Goal: Register for event/course

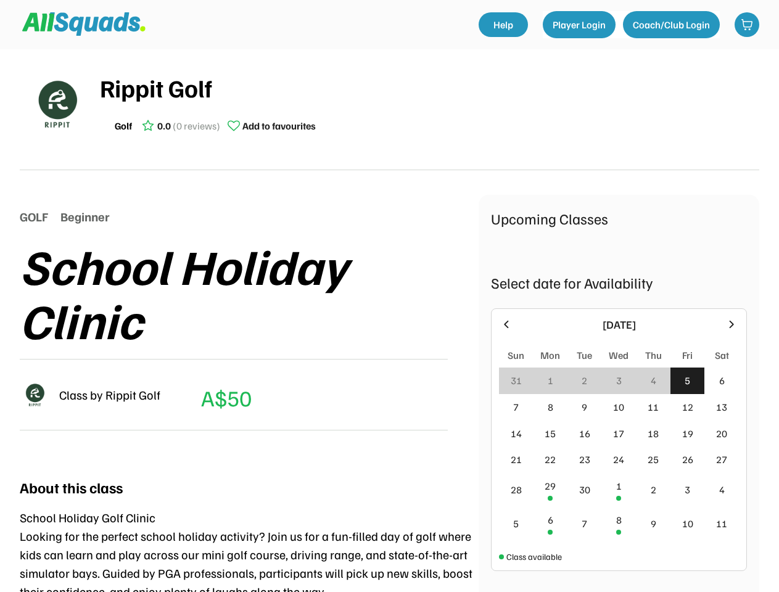
click at [389, 296] on div "School Holiday Clinic" at bounding box center [249, 292] width 459 height 109
click at [389, 315] on div "School Holiday Clinic" at bounding box center [249, 292] width 459 height 109
click at [389, 321] on div "School Holiday Clinic" at bounding box center [249, 292] width 459 height 109
click at [389, 110] on div "Rippit Golf Golf 0.0 (0 reviews) Add to favourites" at bounding box center [429, 103] width 659 height 69
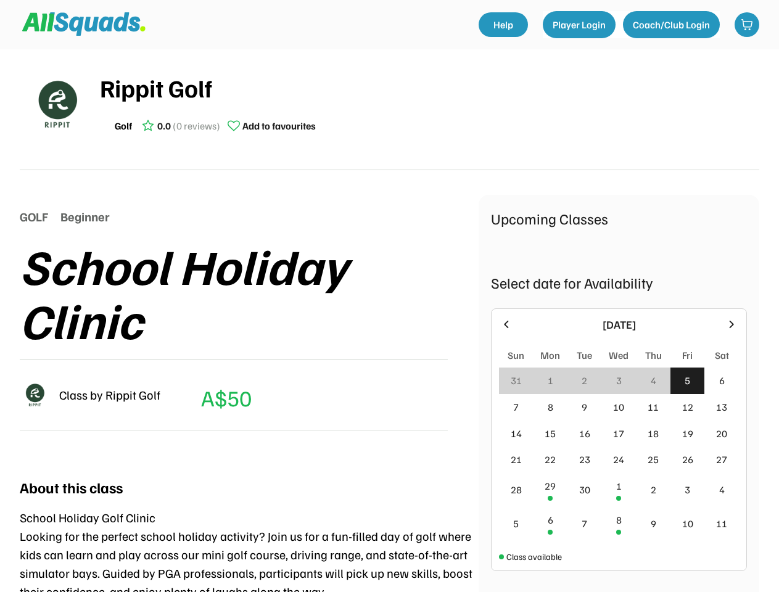
click at [57, 104] on img at bounding box center [57, 104] width 62 height 62
click at [429, 104] on div "Rippit Golf" at bounding box center [429, 87] width 659 height 37
click at [429, 88] on div "Rippit Golf" at bounding box center [429, 87] width 659 height 37
click at [429, 126] on div "Golf 0.0 (0 reviews) Add to favourites" at bounding box center [429, 125] width 659 height 25
click at [123, 126] on div "Golf" at bounding box center [123, 125] width 17 height 15
